Goal: Information Seeking & Learning: Check status

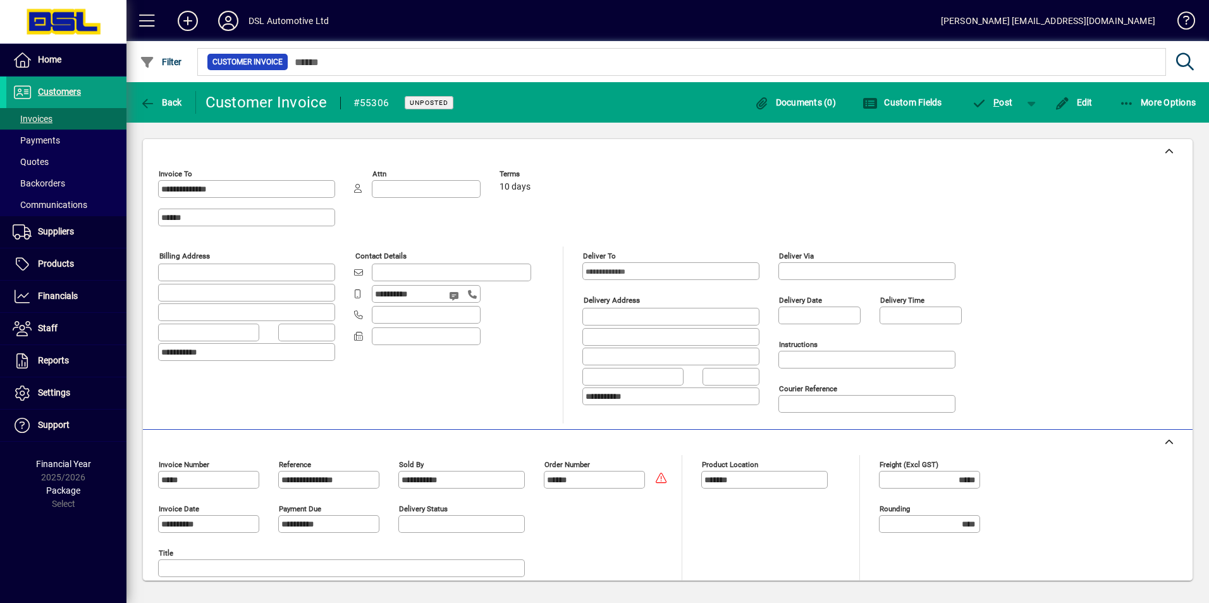
scroll to position [398, 0]
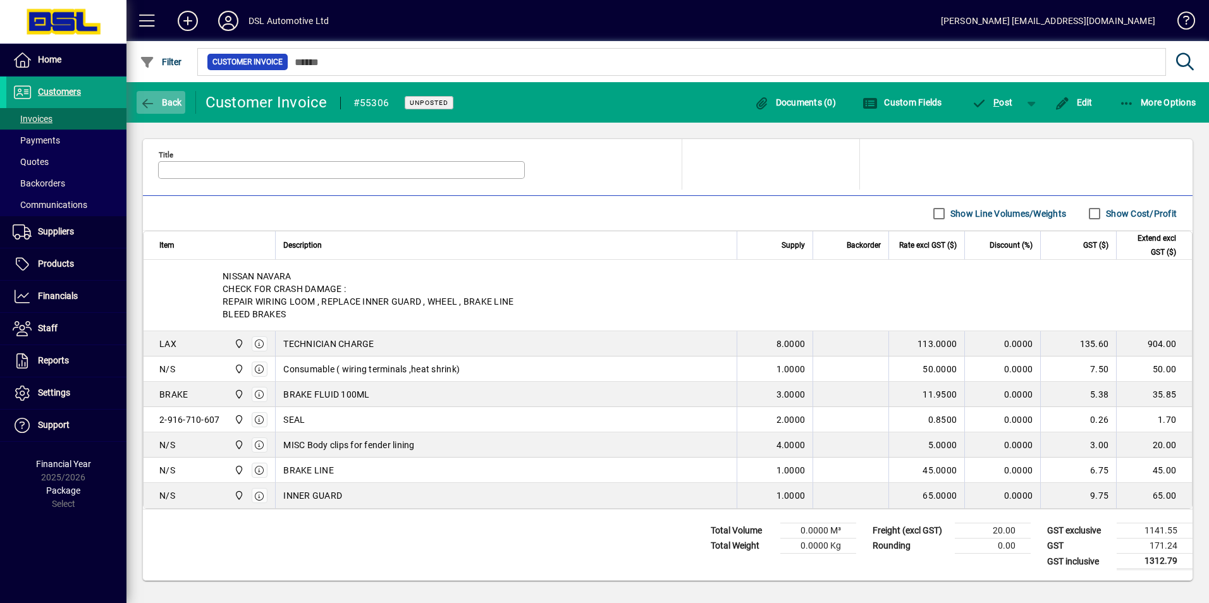
click at [147, 95] on span "button" at bounding box center [161, 102] width 49 height 30
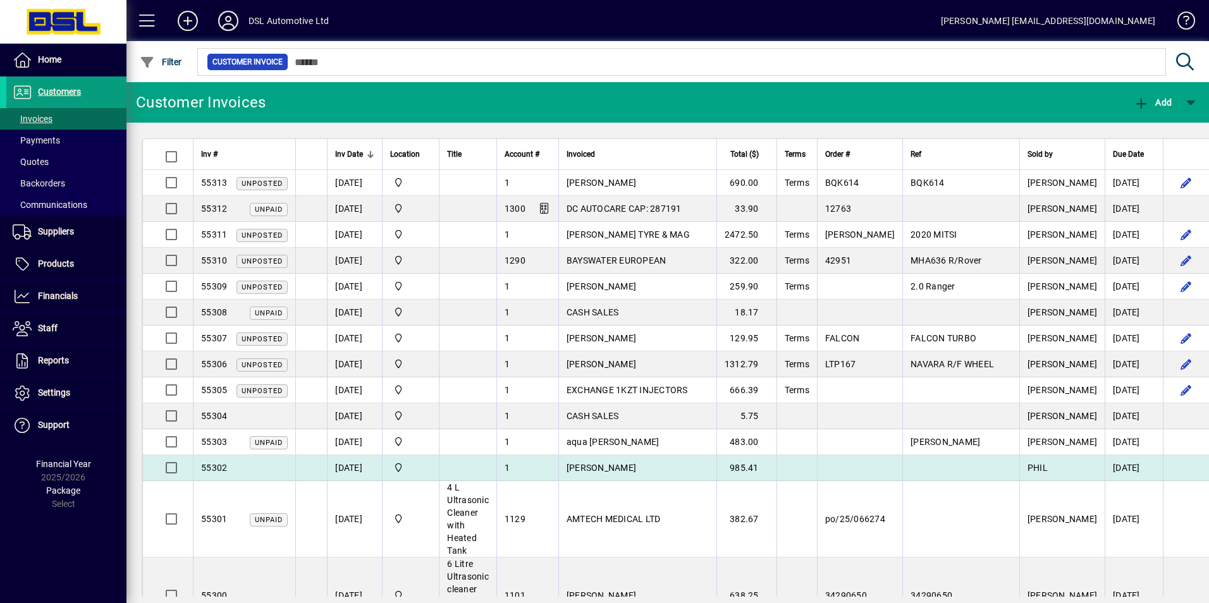
click at [768, 465] on td "985.41" at bounding box center [746, 468] width 60 height 26
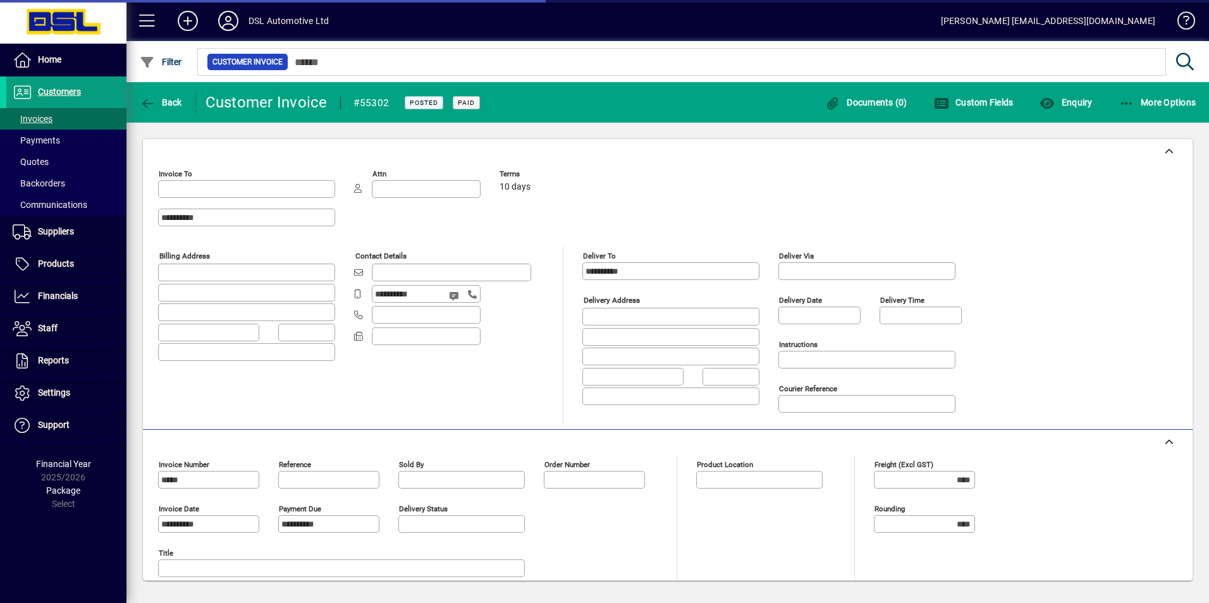
type input "**********"
type input "*******"
type input "**********"
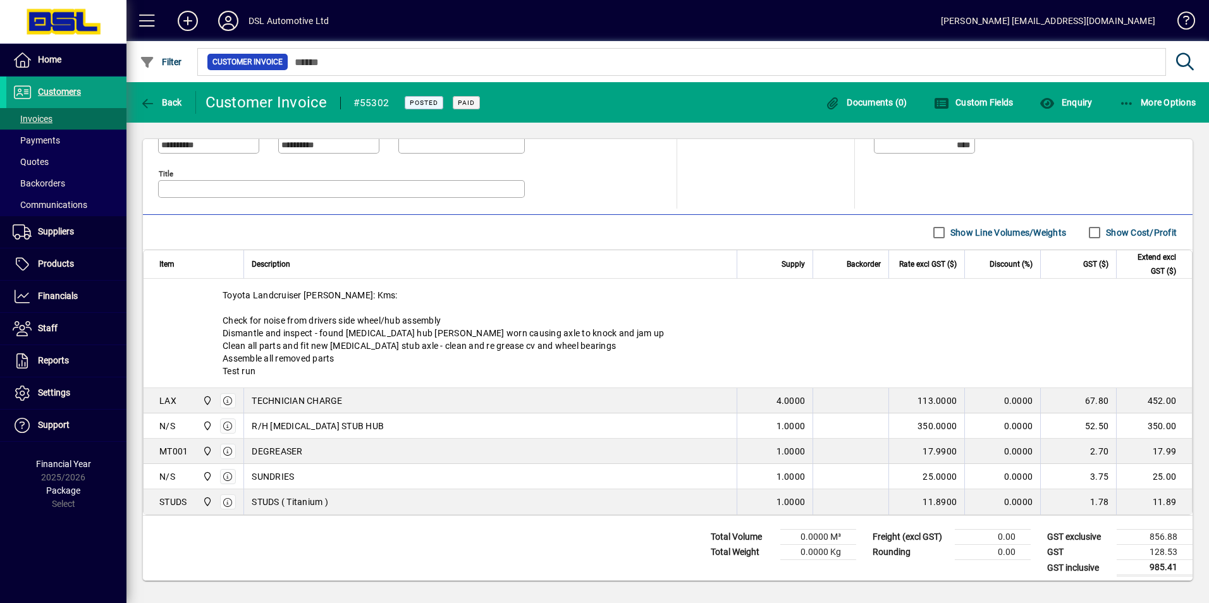
scroll to position [386, 0]
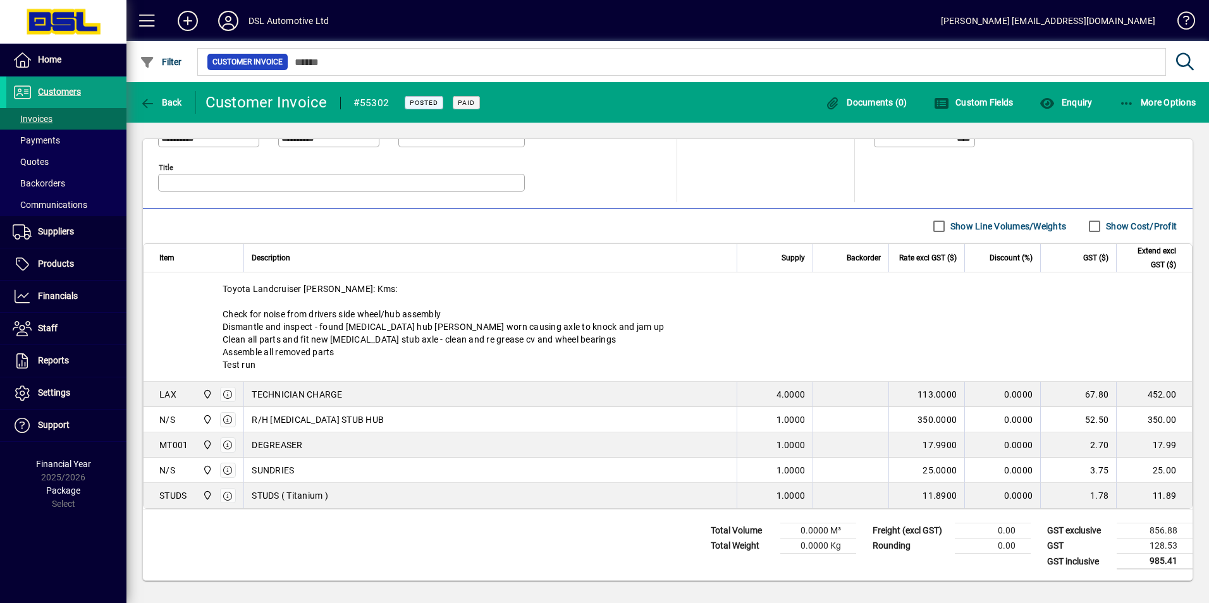
drag, startPoint x: 1139, startPoint y: 565, endPoint x: 1163, endPoint y: 577, distance: 27.2
click at [1163, 577] on div "GST exclusive 856.88 GST 128.53 GST inclusive 985.41" at bounding box center [1112, 547] width 162 height 68
drag, startPoint x: 1163, startPoint y: 577, endPoint x: 1094, endPoint y: 553, distance: 72.6
click at [1094, 553] on td "GST" at bounding box center [1079, 546] width 76 height 15
click at [177, 97] on span "Back" at bounding box center [161, 102] width 42 height 10
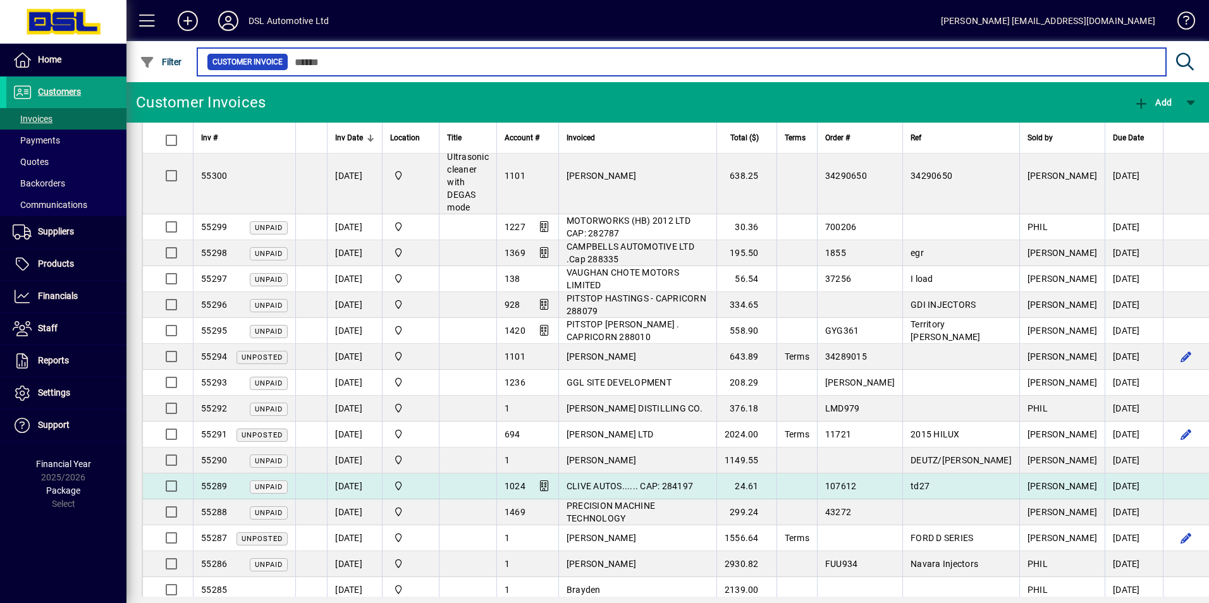
scroll to position [443, 0]
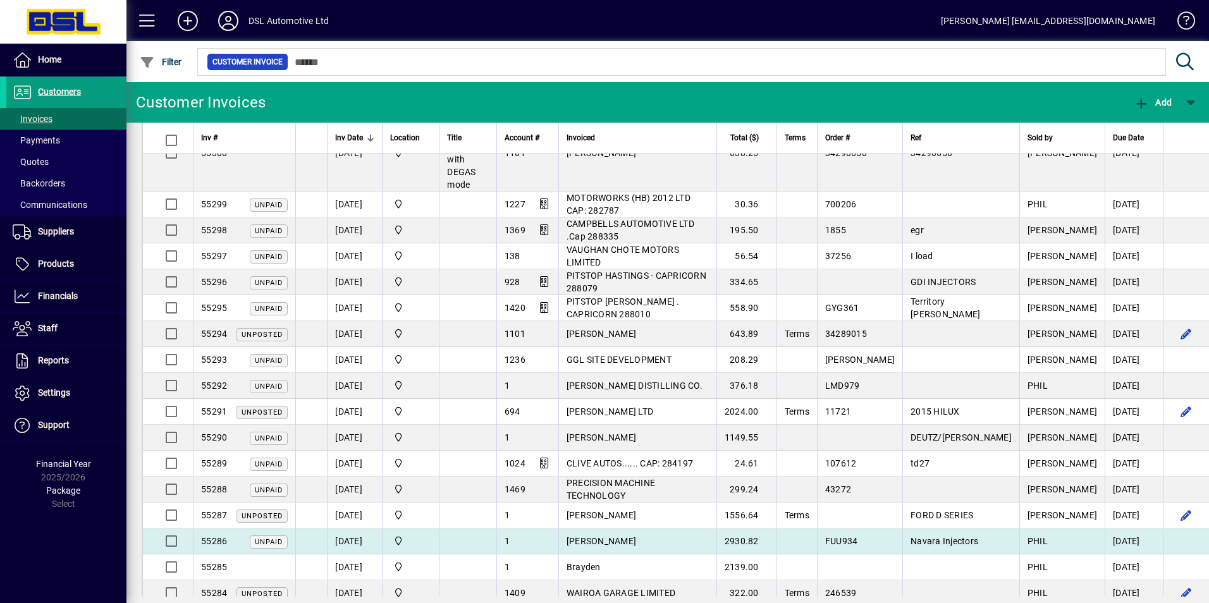
click at [900, 529] on td "FUU934" at bounding box center [859, 542] width 85 height 26
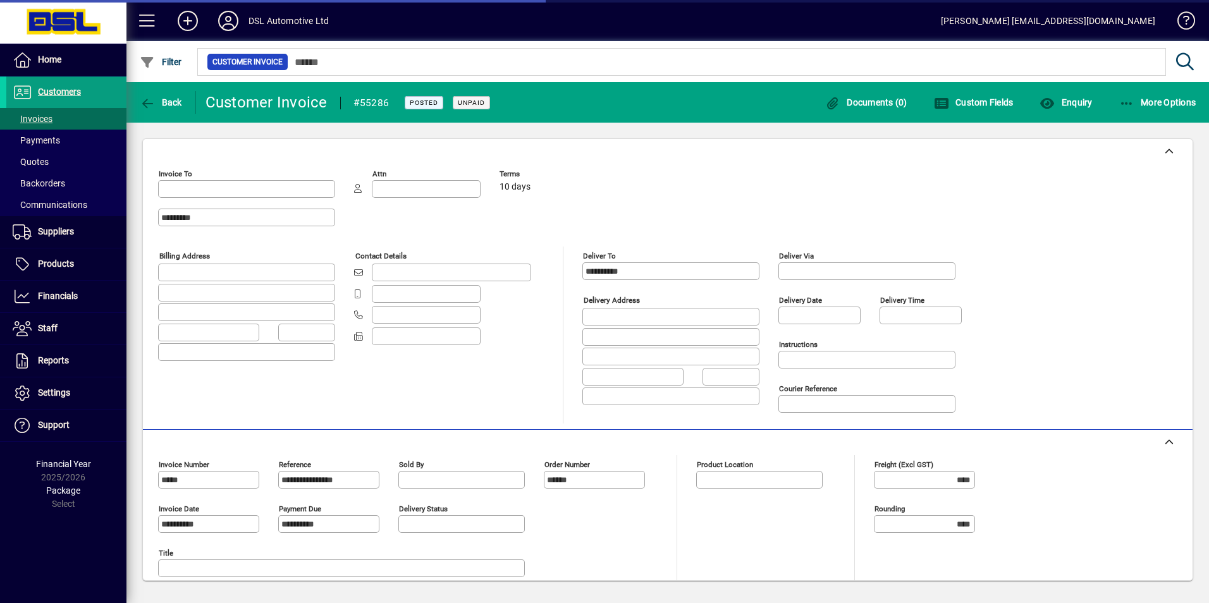
type input "**********"
type input "*******"
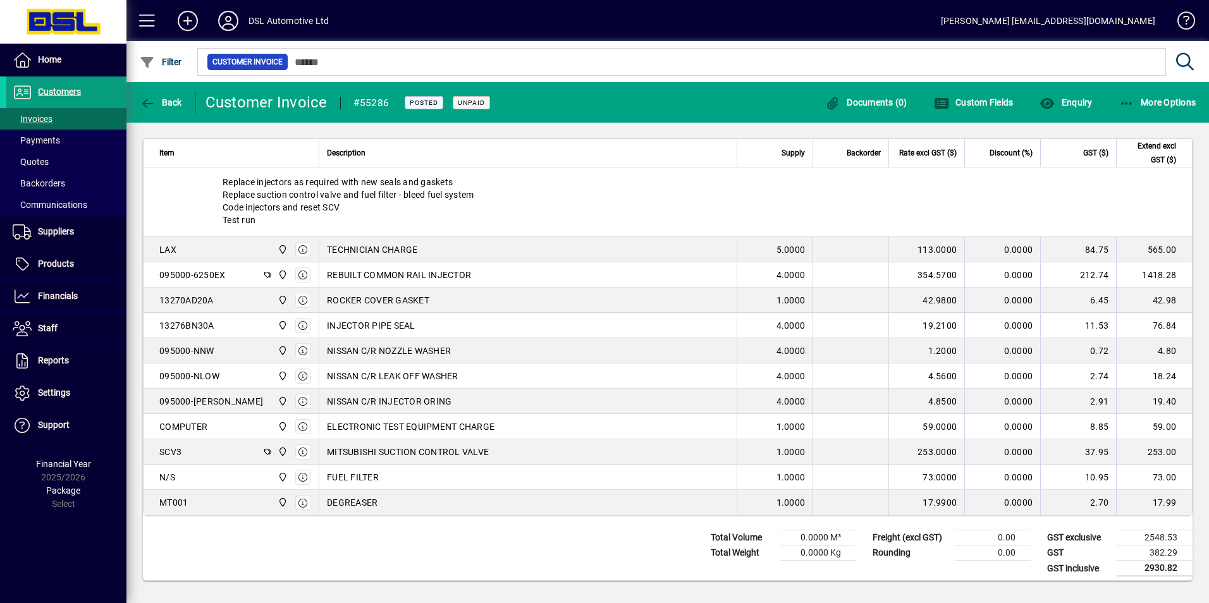
scroll to position [525, 0]
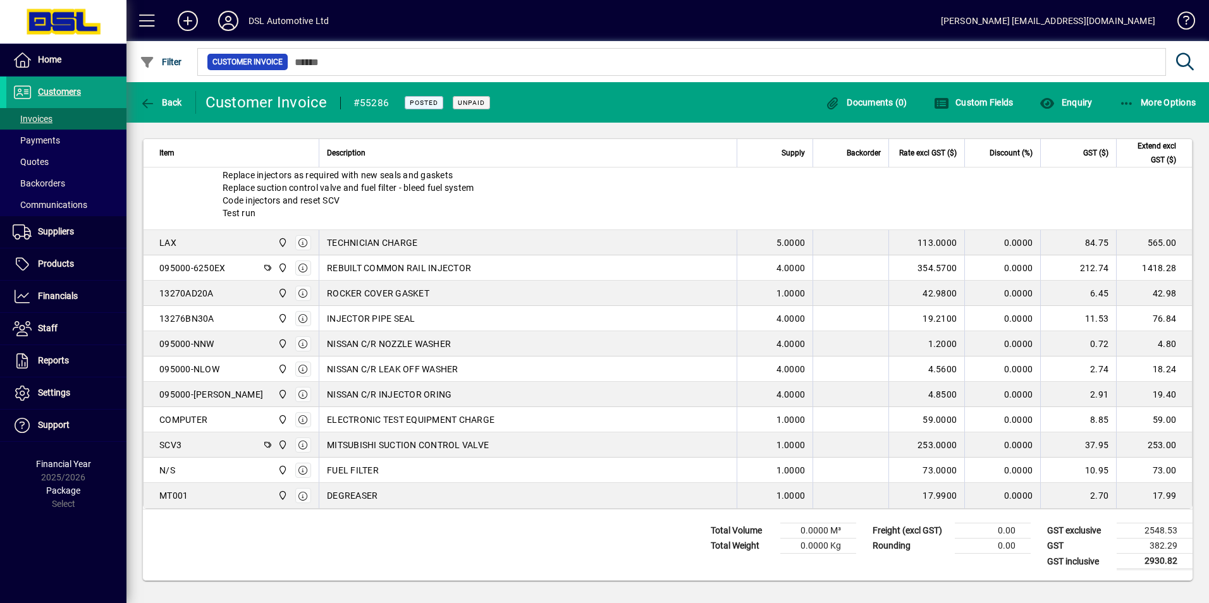
click at [814, 259] on td at bounding box center [850, 267] width 76 height 25
drag, startPoint x: 814, startPoint y: 256, endPoint x: 392, endPoint y: 556, distance: 518.2
click at [392, 556] on div "Total Volume 0.0000 M³ Total Weight 0.0000 Kg Freight (excl GST) 0.00 Rounding …" at bounding box center [668, 545] width 1050 height 71
drag, startPoint x: 315, startPoint y: 467, endPoint x: 370, endPoint y: 463, distance: 55.2
click at [370, 463] on td "FUEL FILTER" at bounding box center [528, 470] width 418 height 25
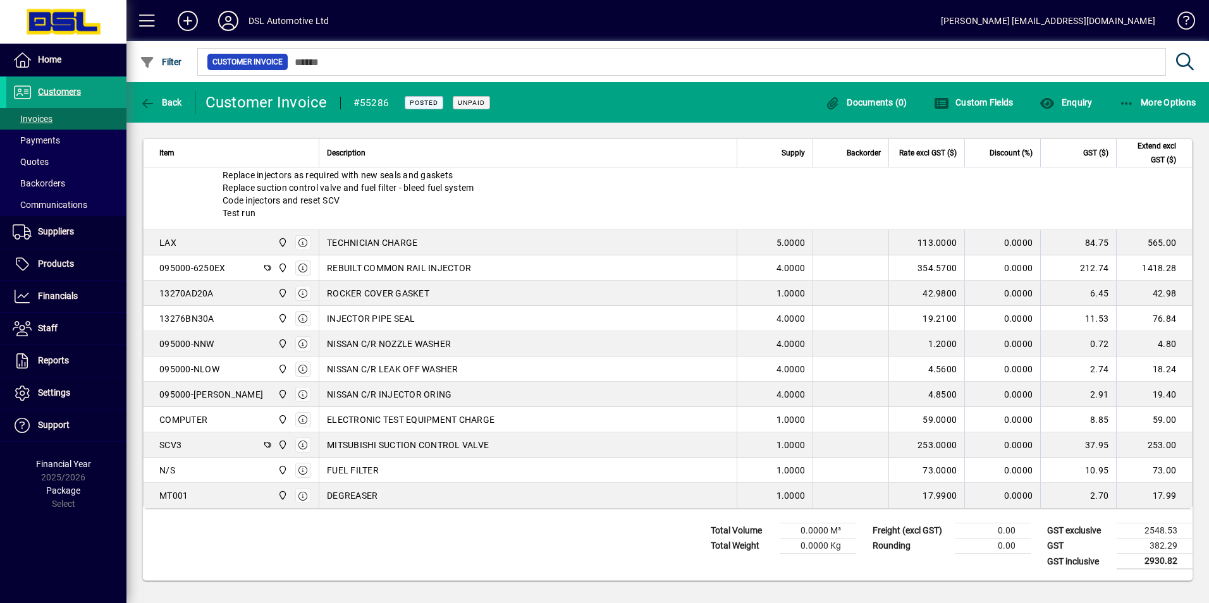
drag, startPoint x: 370, startPoint y: 463, endPoint x: 315, endPoint y: 452, distance: 55.4
click at [319, 452] on td "MITSUBISHI SUCTION CONTROL VALVE" at bounding box center [528, 444] width 418 height 25
drag, startPoint x: 315, startPoint y: 452, endPoint x: 481, endPoint y: 259, distance: 254.2
click at [481, 259] on td "REBUILT COMMON RAIL INJECTOR" at bounding box center [528, 267] width 418 height 25
drag, startPoint x: 481, startPoint y: 259, endPoint x: 486, endPoint y: 273, distance: 14.2
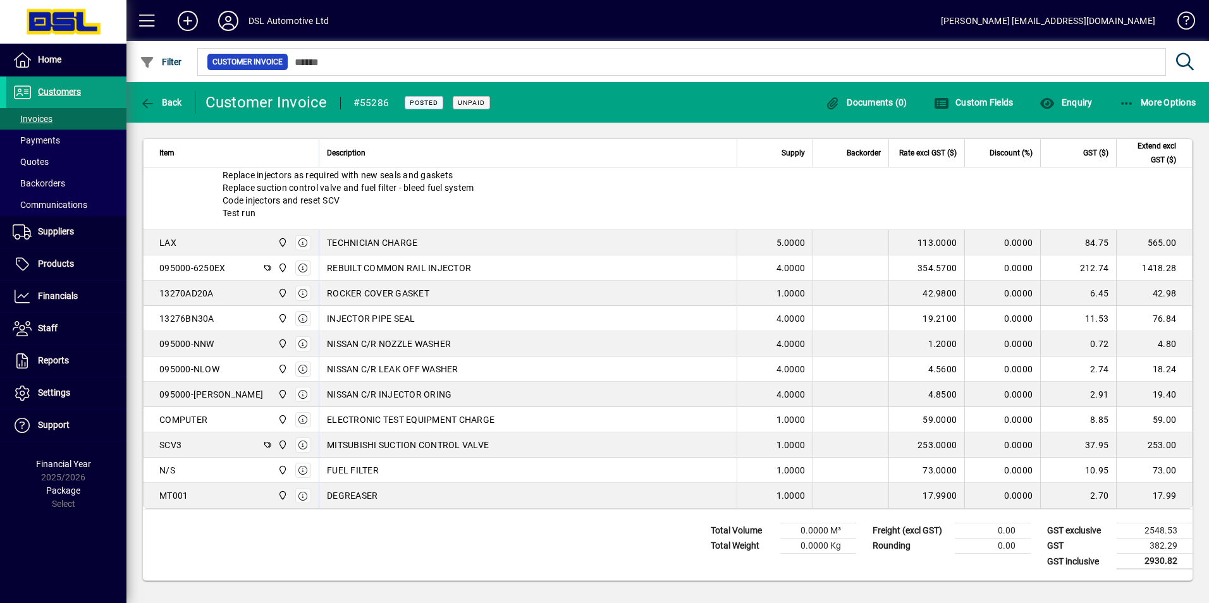
click at [486, 273] on div "REBUILT COMMON RAIL INJECTOR" at bounding box center [528, 268] width 402 height 13
click at [467, 302] on td "ROCKER COVER GASKET" at bounding box center [528, 293] width 418 height 25
click at [469, 320] on div "INJECTOR PIPE SEAL" at bounding box center [528, 318] width 402 height 13
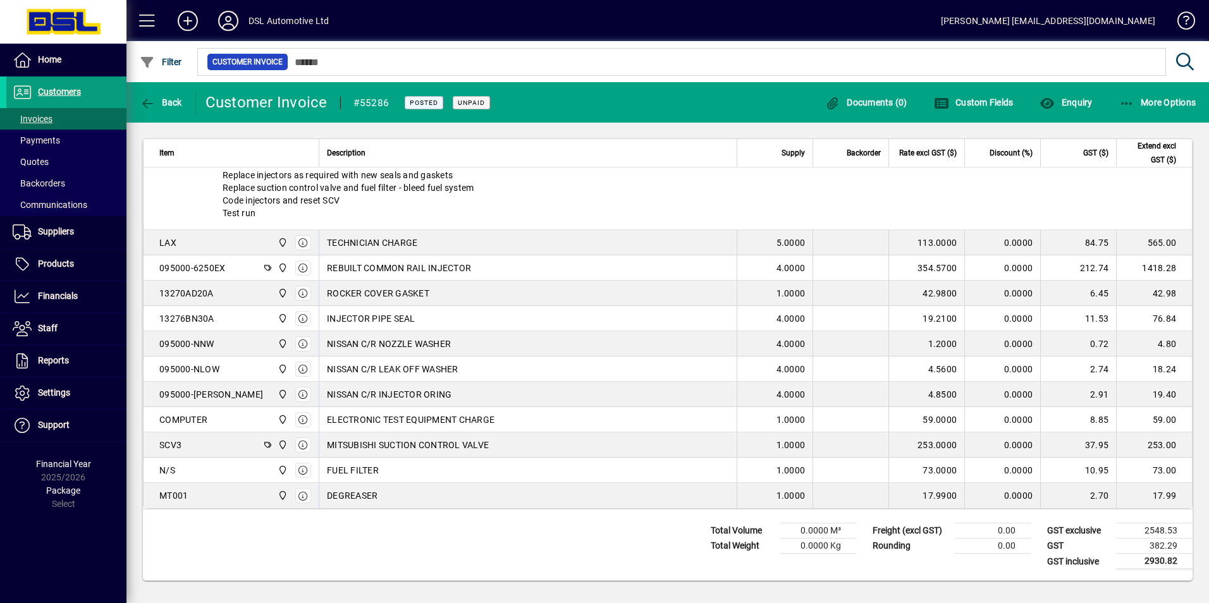
drag, startPoint x: 1133, startPoint y: 553, endPoint x: 1160, endPoint y: 568, distance: 31.4
click at [1160, 568] on table "GST exclusive 2548.53 GST 382.29 GST inclusive 2930.82" at bounding box center [1117, 546] width 152 height 47
click at [1160, 568] on td "2930.82" at bounding box center [1155, 562] width 76 height 16
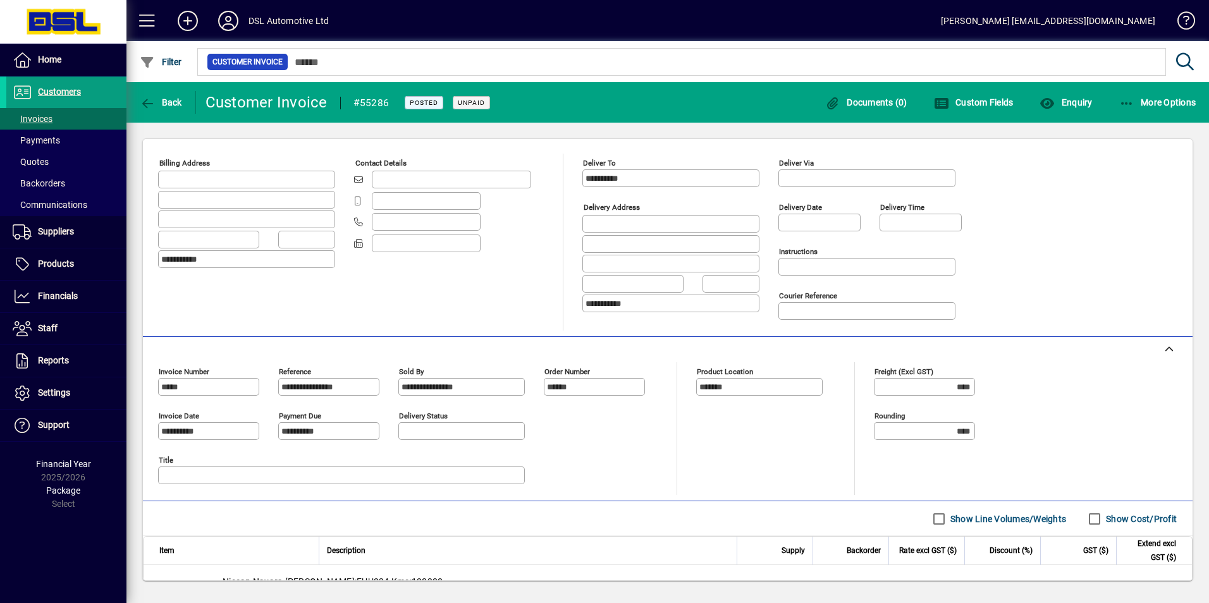
scroll to position [82, 0]
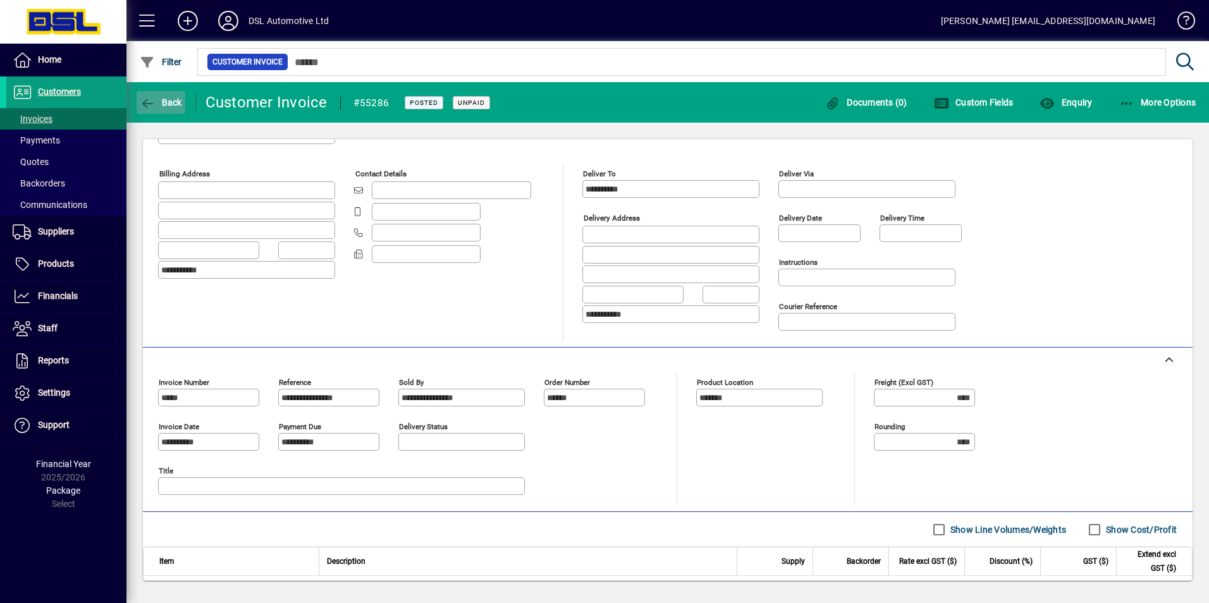
click at [140, 102] on icon "button" at bounding box center [148, 103] width 16 height 13
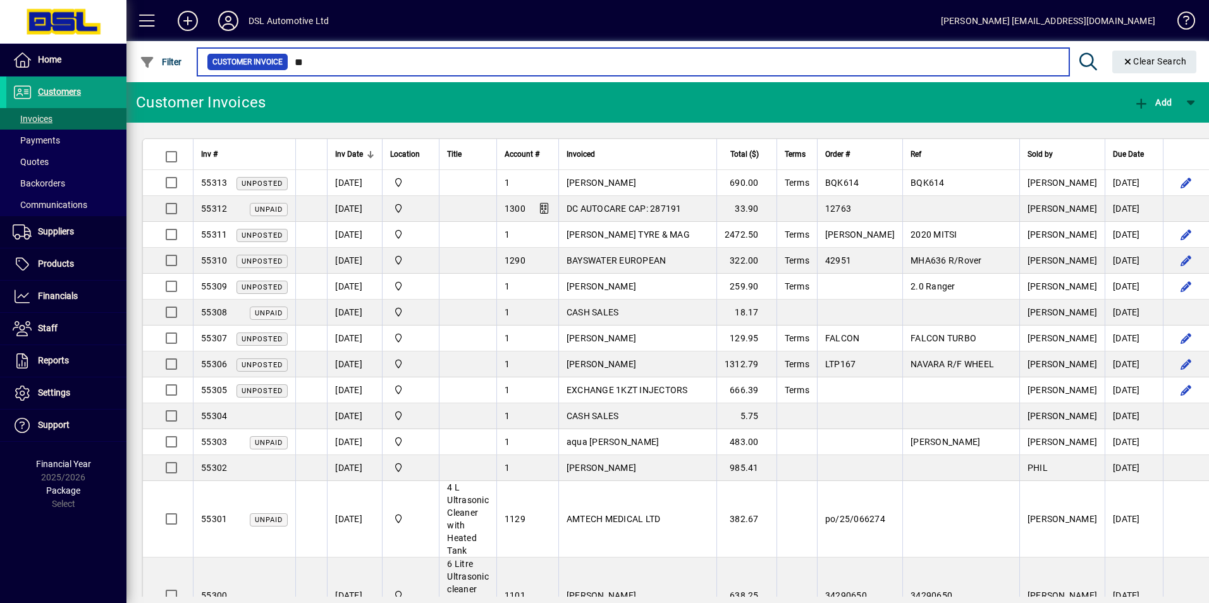
type input "***"
